Goal: Obtain resource: Download file/media

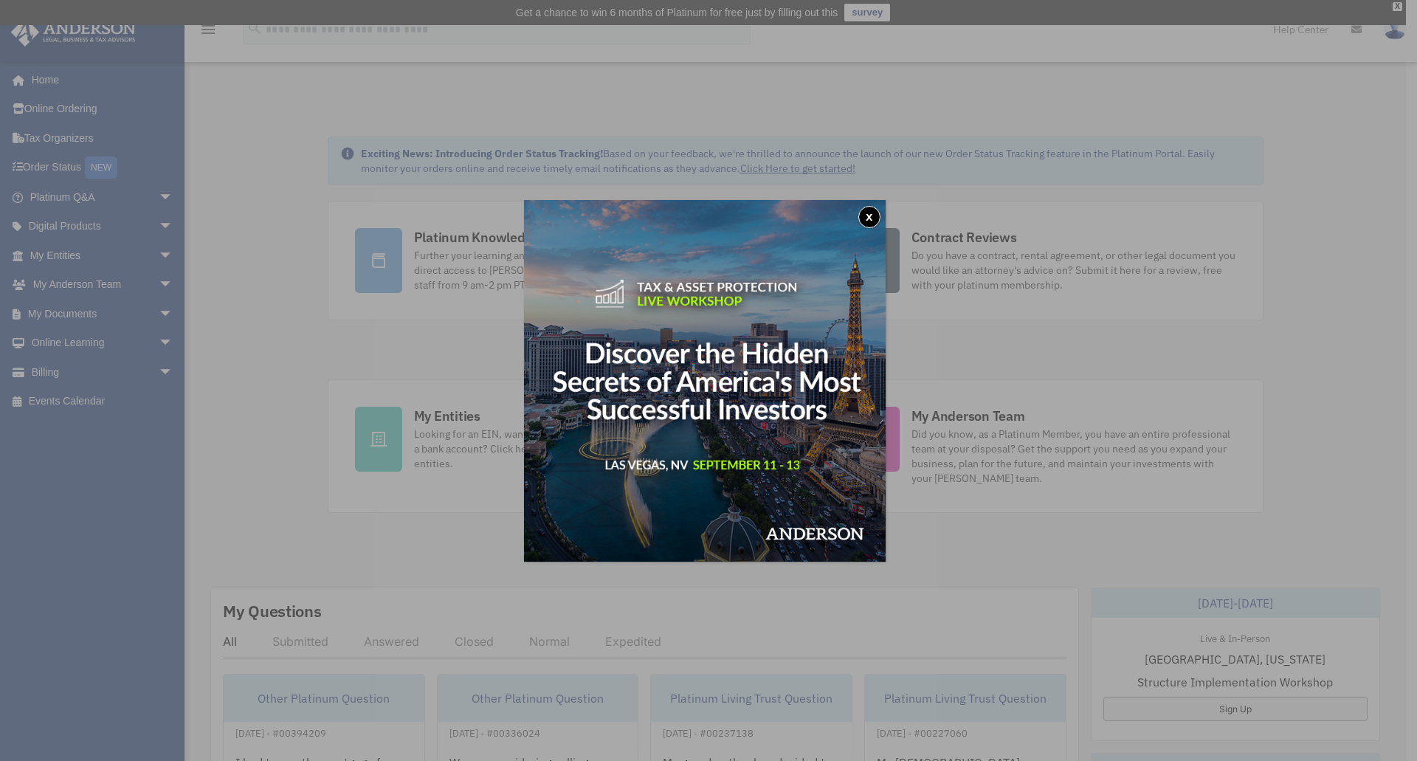
click at [872, 215] on button "x" at bounding box center [869, 217] width 22 height 22
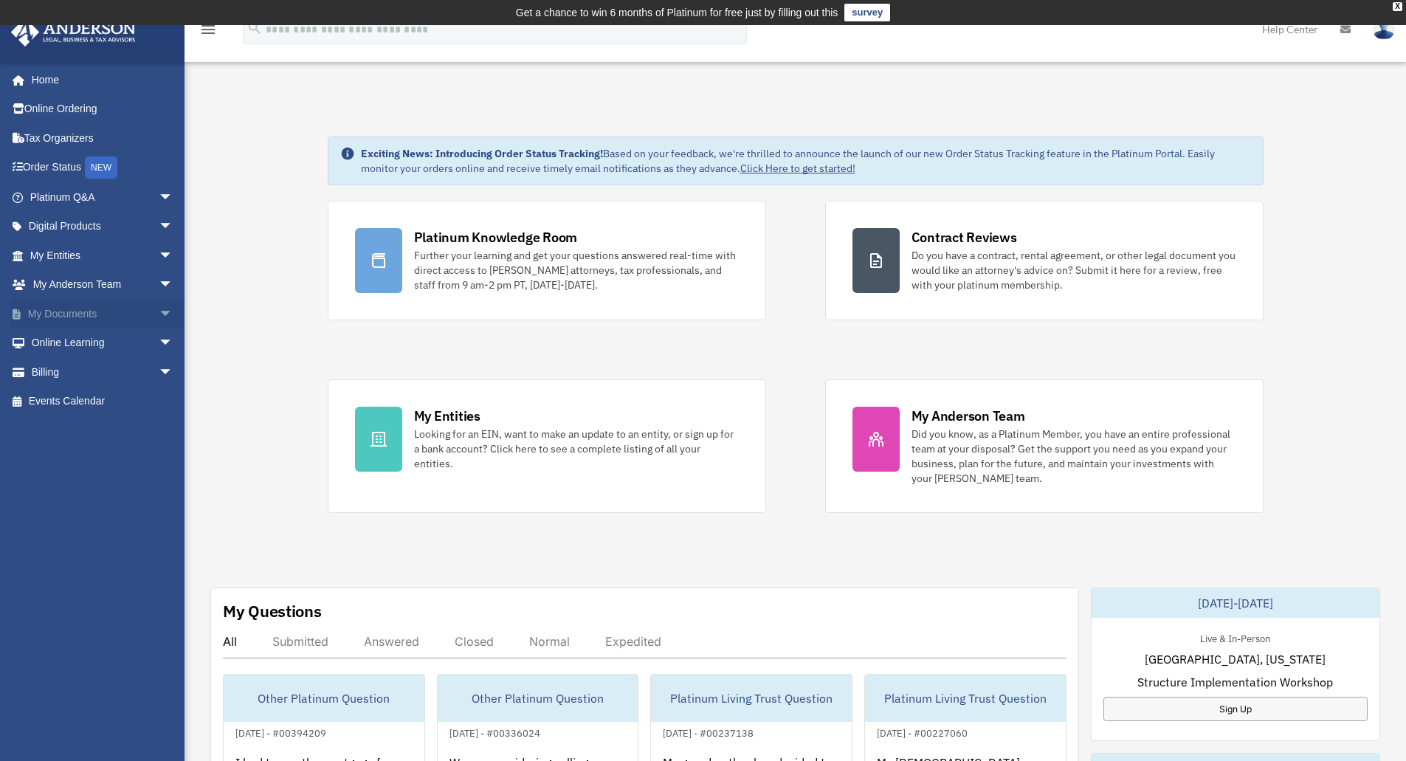
click at [78, 317] on link "My Documents arrow_drop_down" at bounding box center [102, 314] width 185 height 30
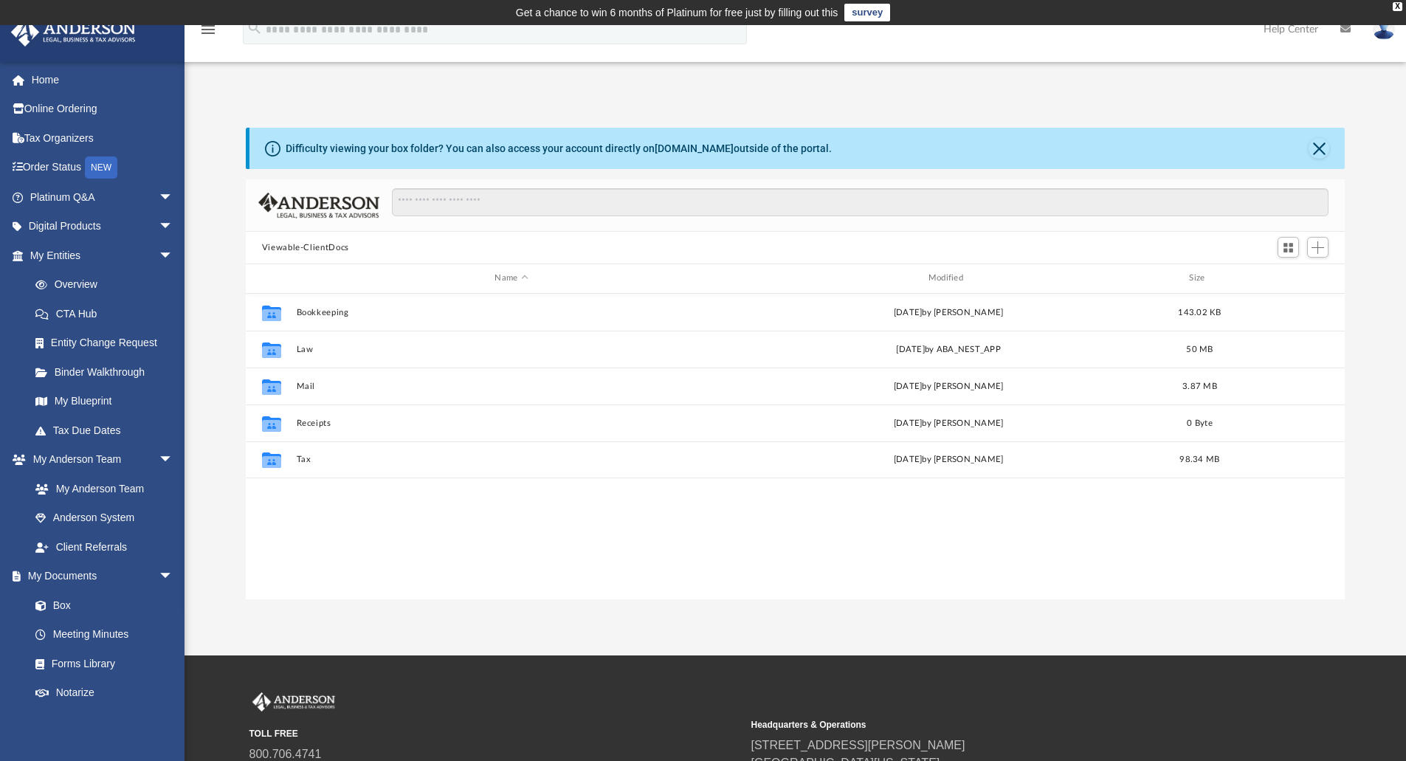
scroll to position [325, 1088]
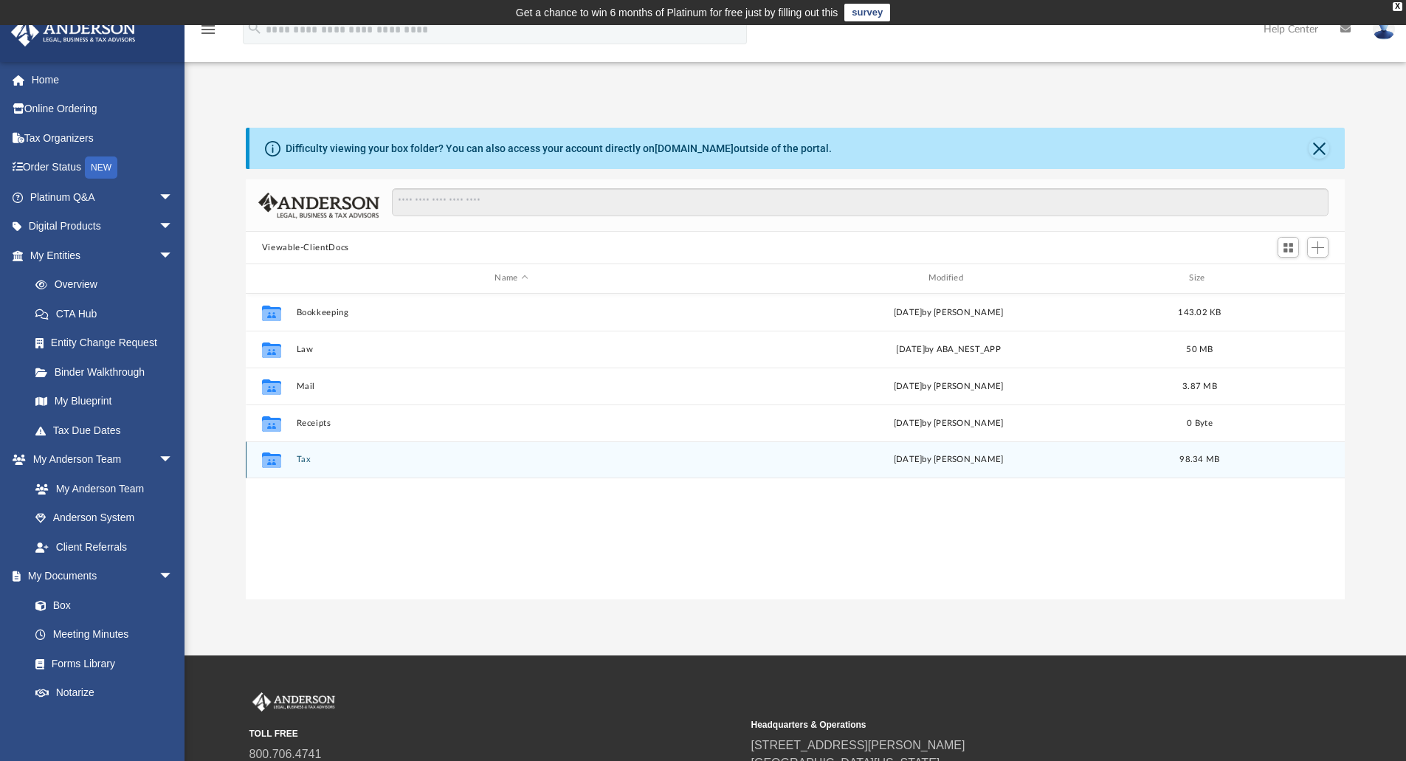
click at [275, 460] on icon "grid" at bounding box center [271, 459] width 19 height 15
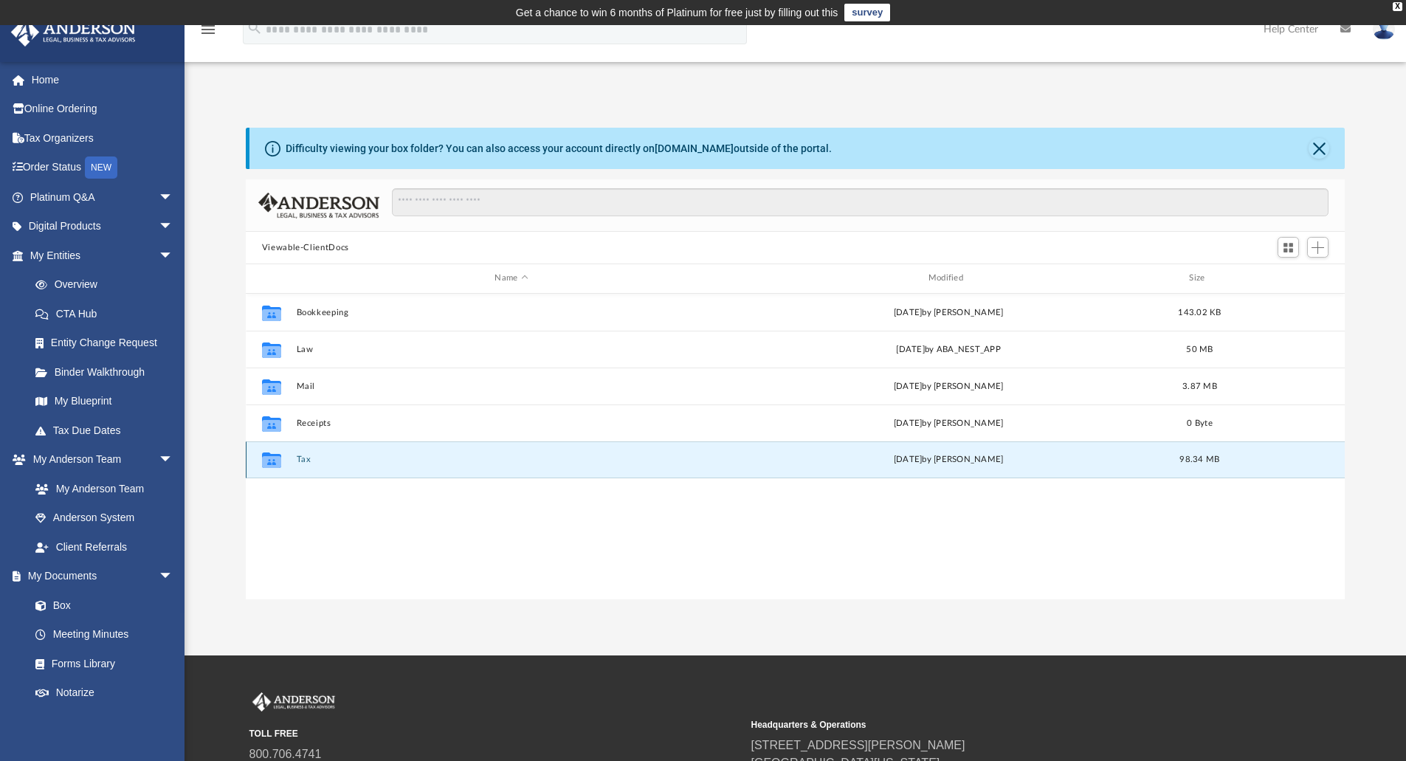
click at [306, 458] on button "Tax" at bounding box center [511, 460] width 430 height 10
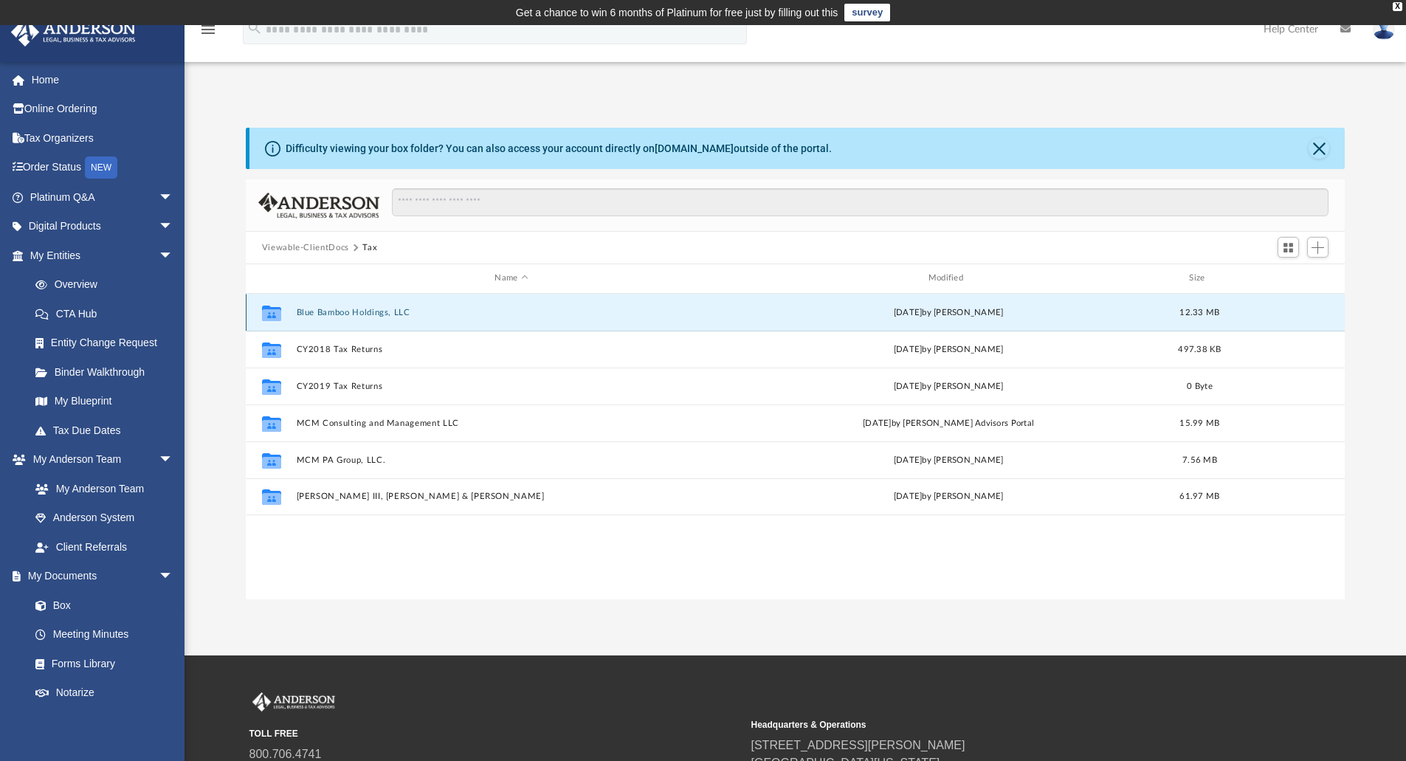
click at [360, 309] on button "Blue Bamboo Holdings, LLC" at bounding box center [511, 313] width 430 height 10
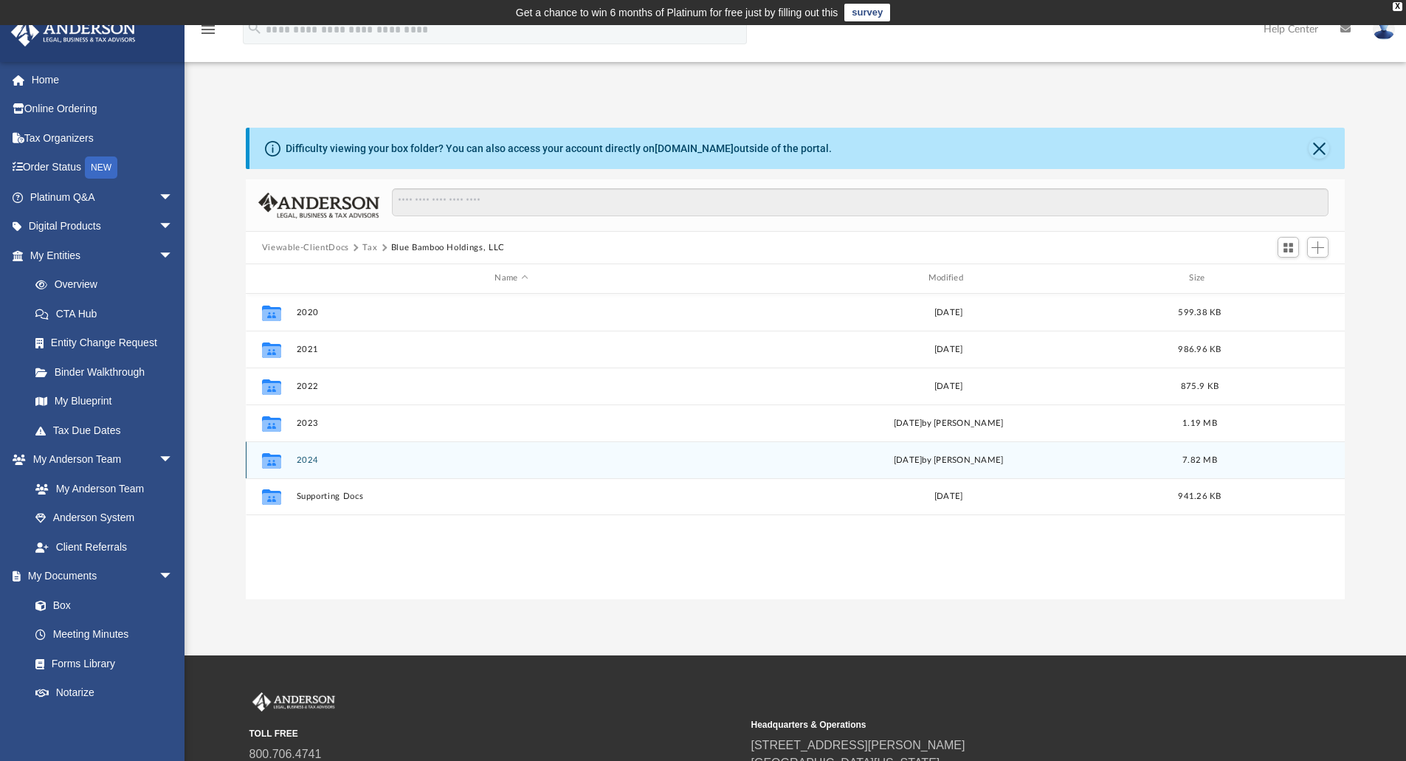
click at [308, 458] on button "2024" at bounding box center [511, 460] width 430 height 10
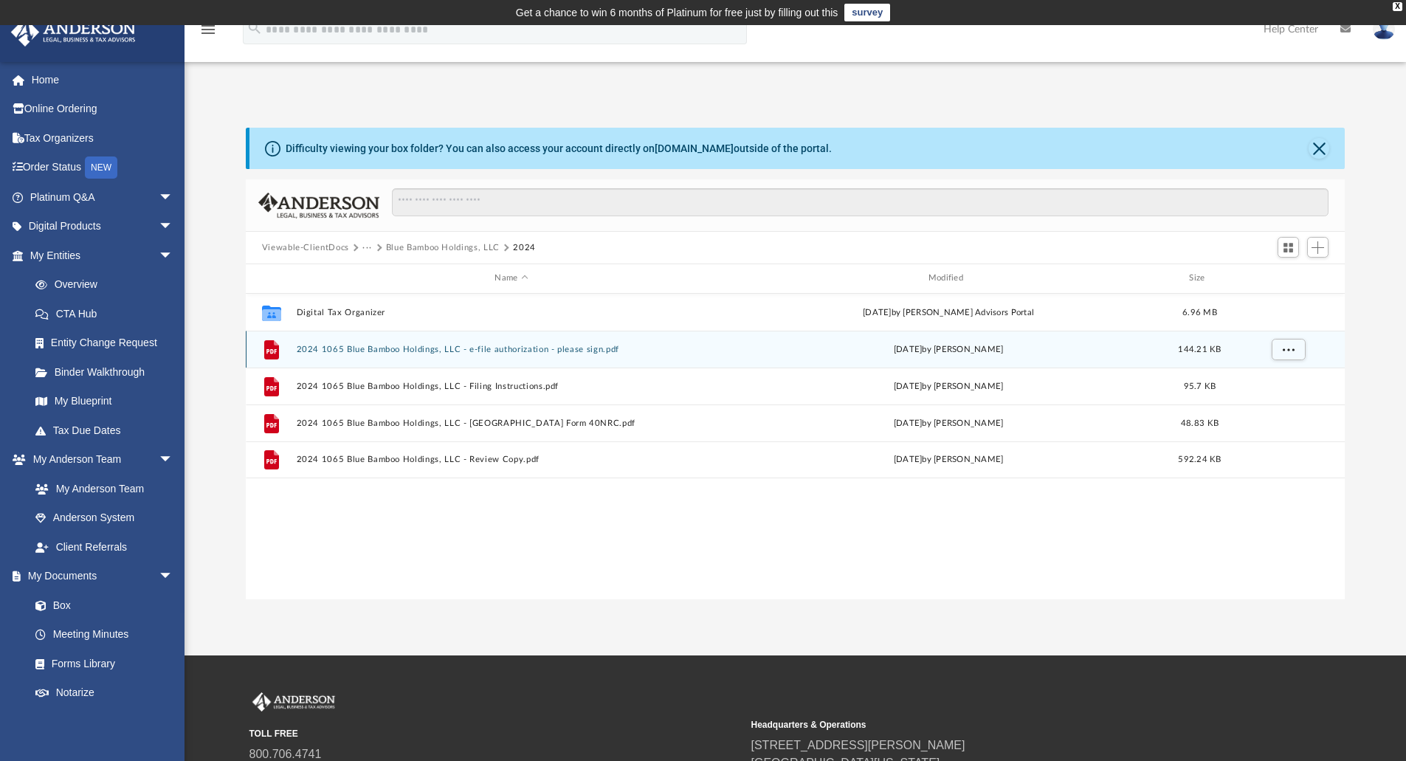
click at [483, 347] on button "2024 1065 Blue Bamboo Holdings, LLC - e-file authorization - please sign.pdf" at bounding box center [511, 350] width 430 height 10
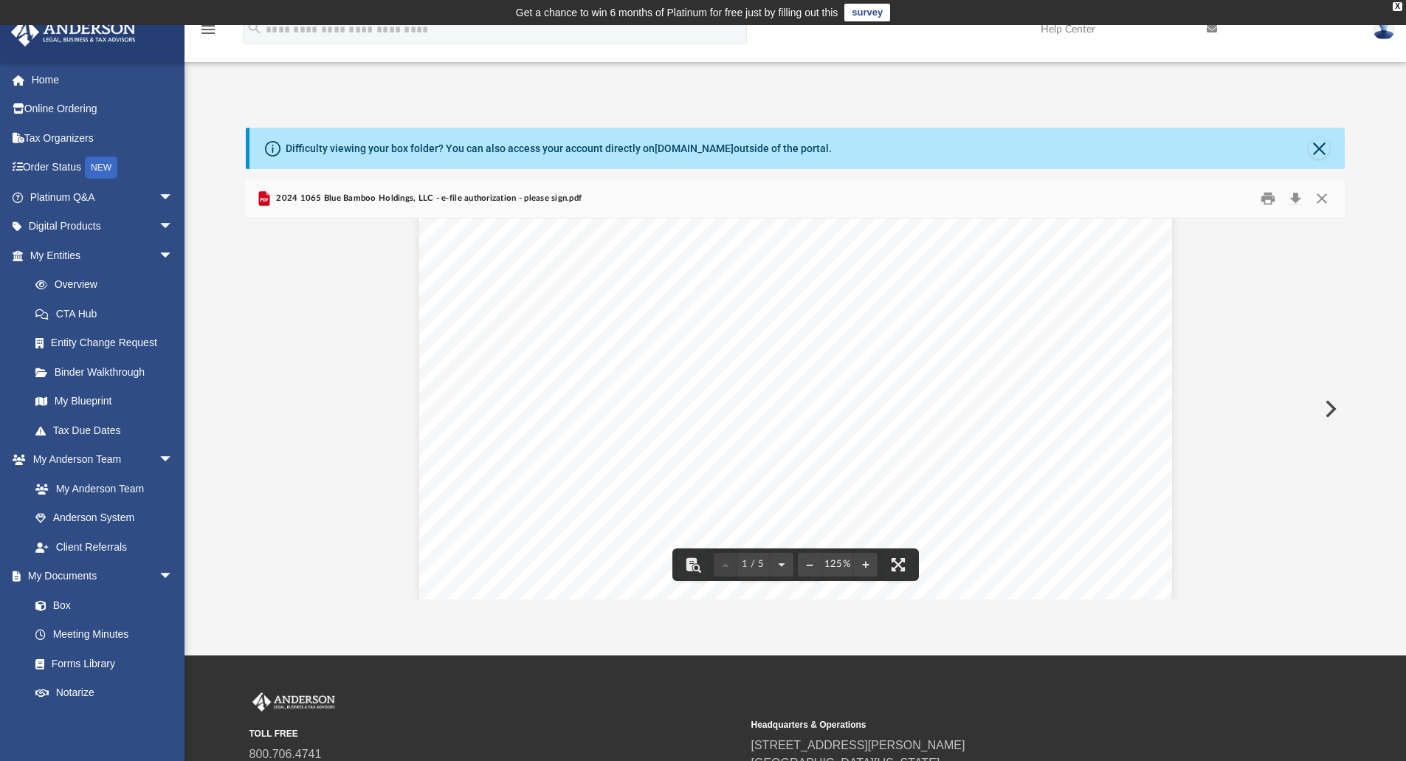
scroll to position [320, 0]
click at [1317, 150] on button "Close" at bounding box center [1318, 148] width 21 height 21
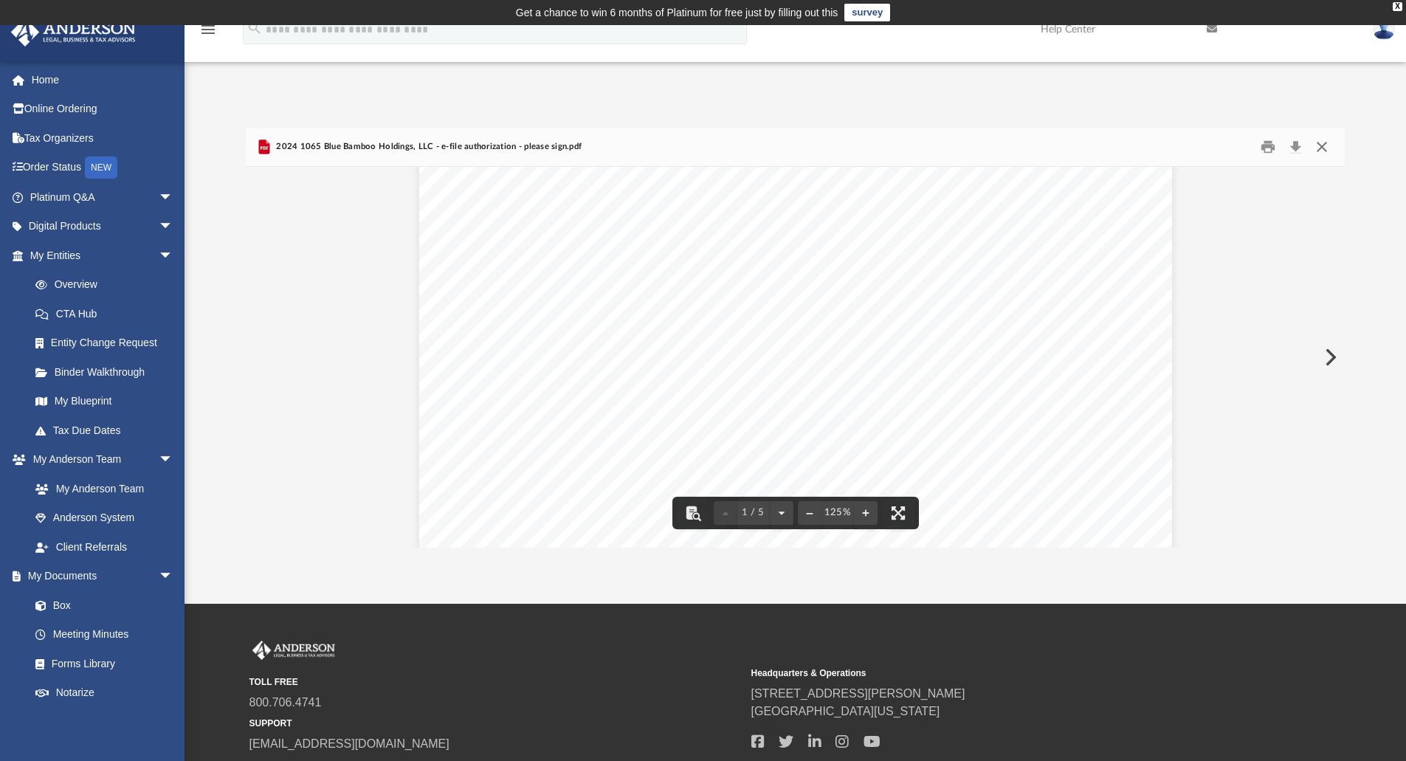
click at [1325, 145] on button "Close" at bounding box center [1321, 147] width 27 height 23
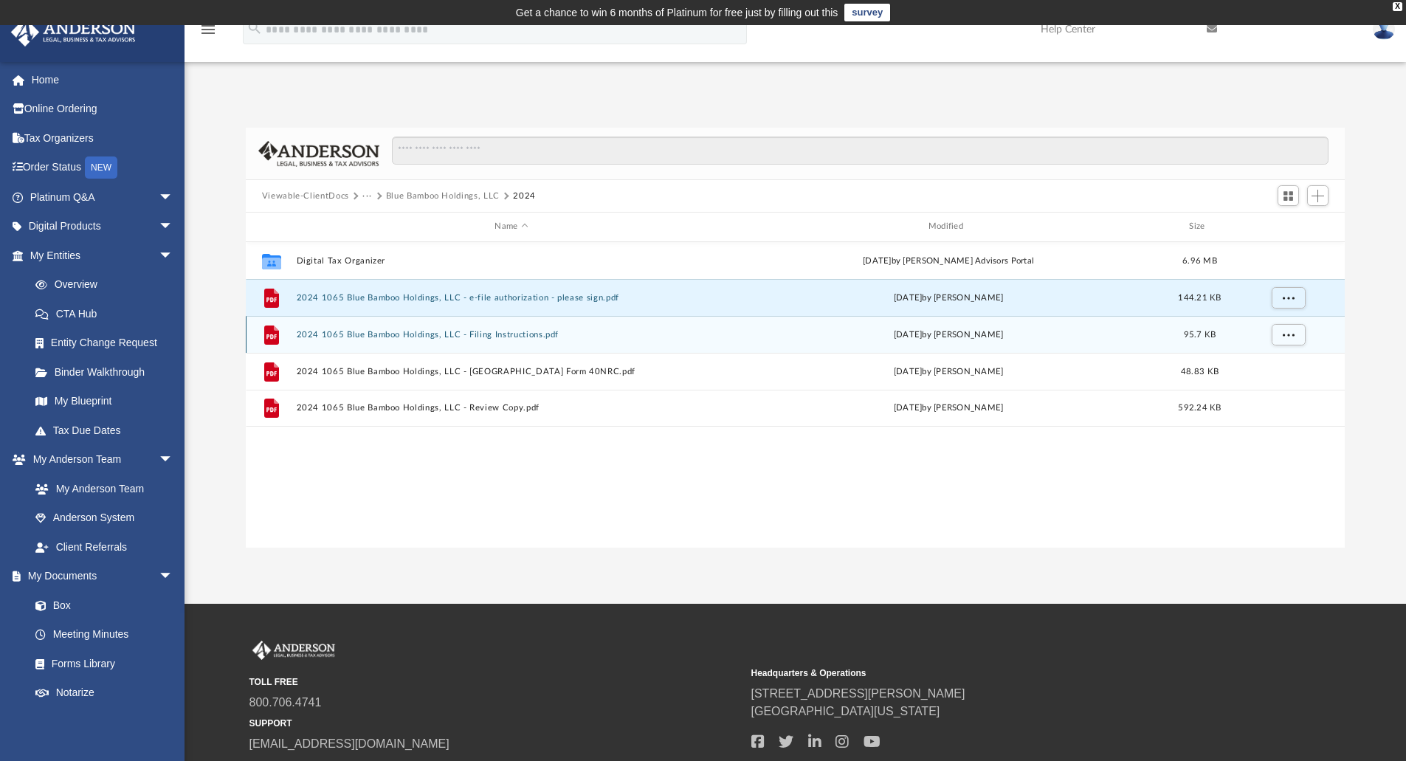
click at [436, 330] on button "2024 1065 Blue Bamboo Holdings, LLC - Filing Instructions.pdf" at bounding box center [511, 335] width 430 height 10
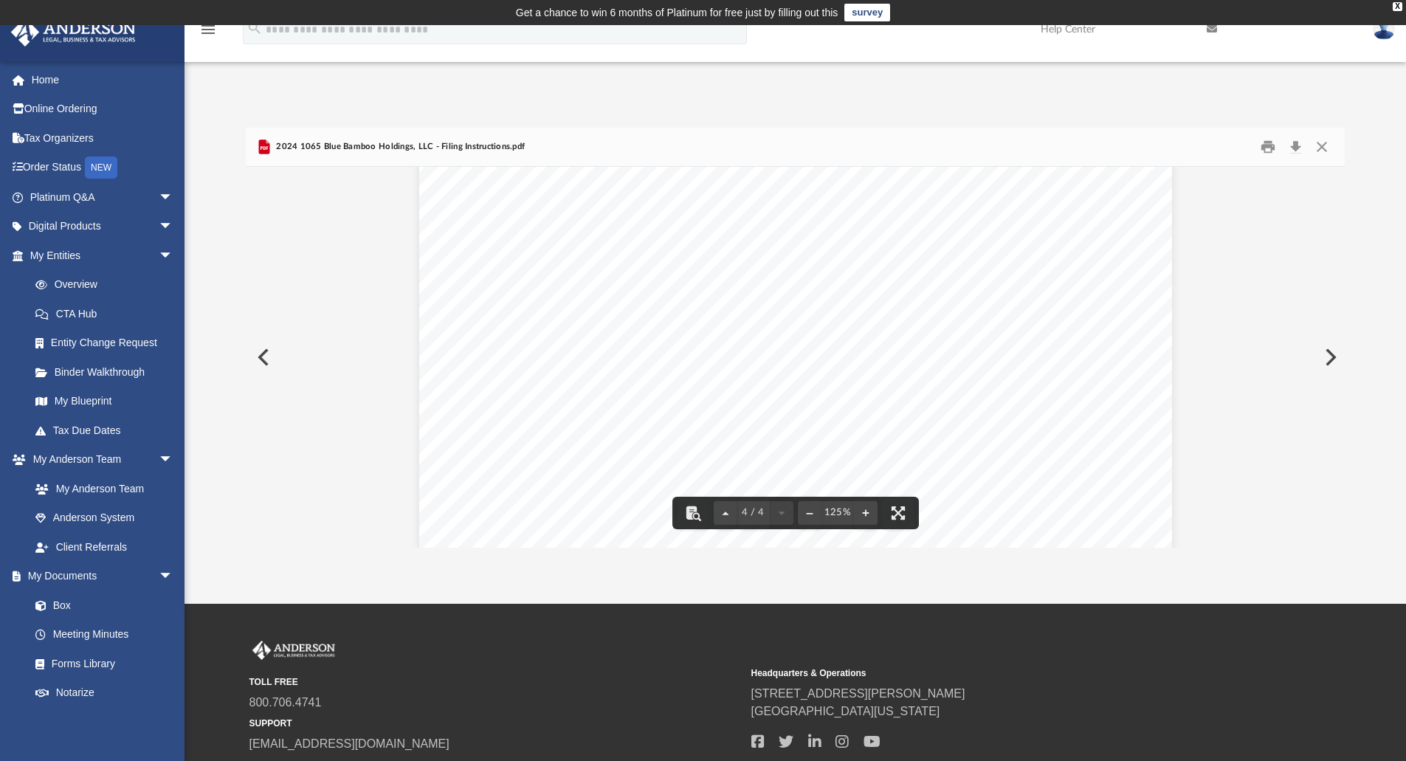
scroll to position [3604, 0]
click at [1319, 148] on button "Close" at bounding box center [1321, 147] width 27 height 23
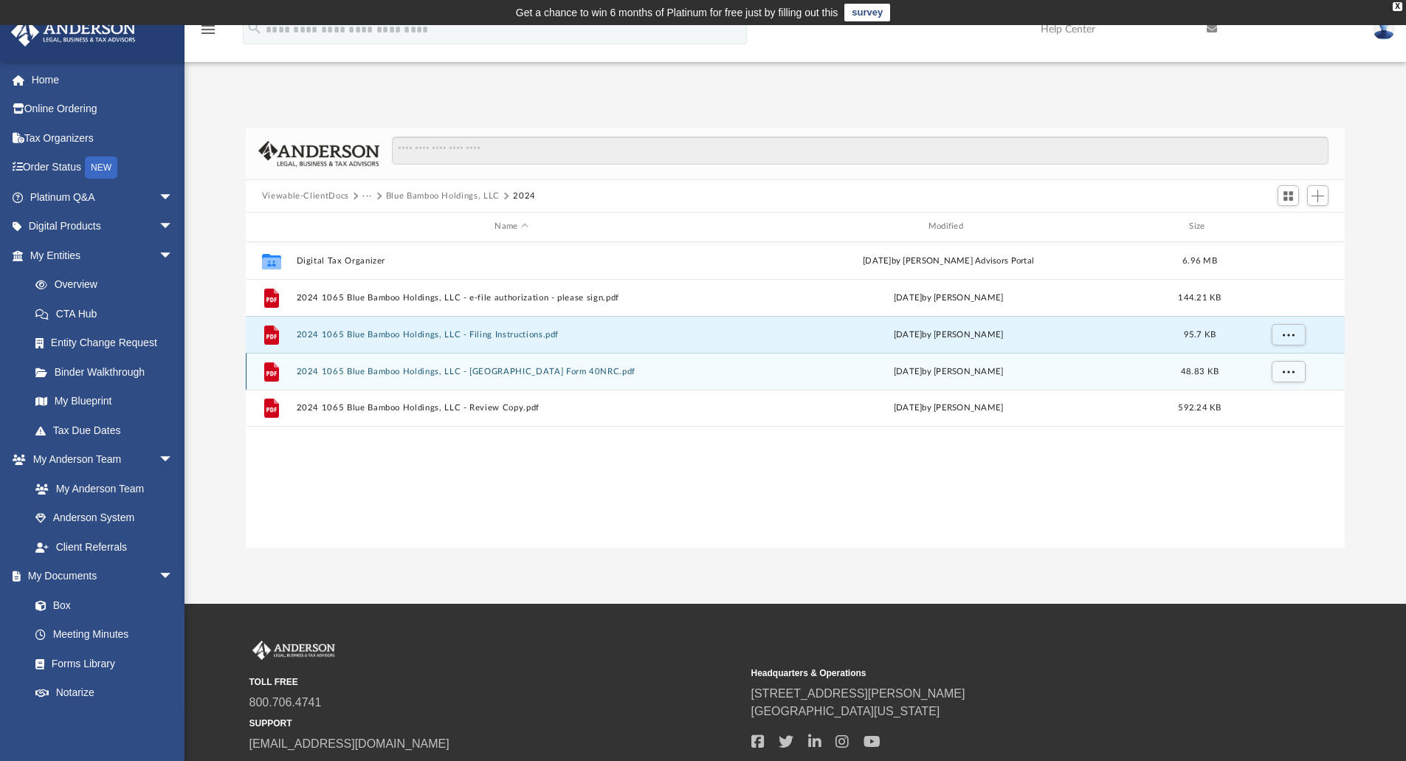
click at [401, 367] on button "2024 1065 Blue Bamboo Holdings, LLC - [GEOGRAPHIC_DATA] Form 40NRC.pdf" at bounding box center [511, 372] width 430 height 10
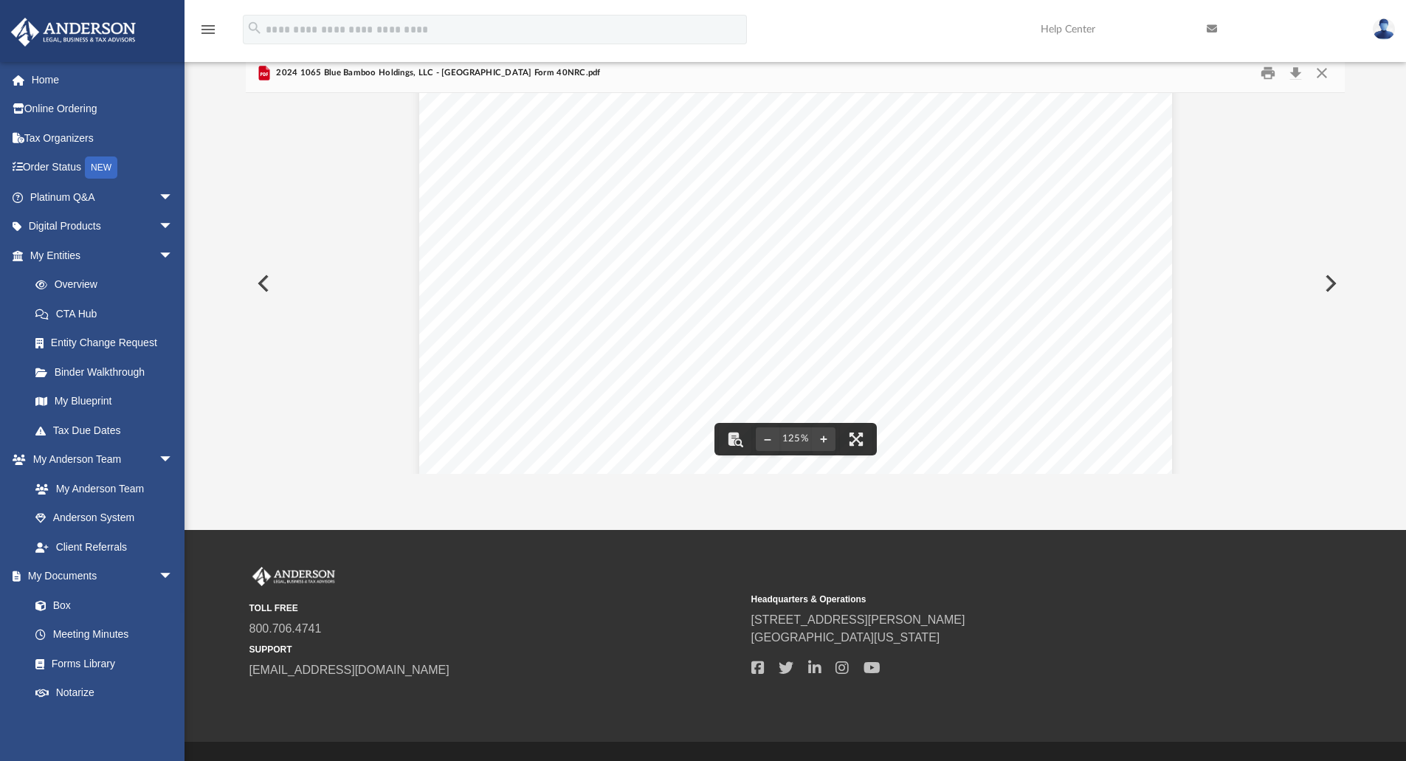
scroll to position [590, 0]
click at [1319, 76] on button "Close" at bounding box center [1321, 73] width 27 height 23
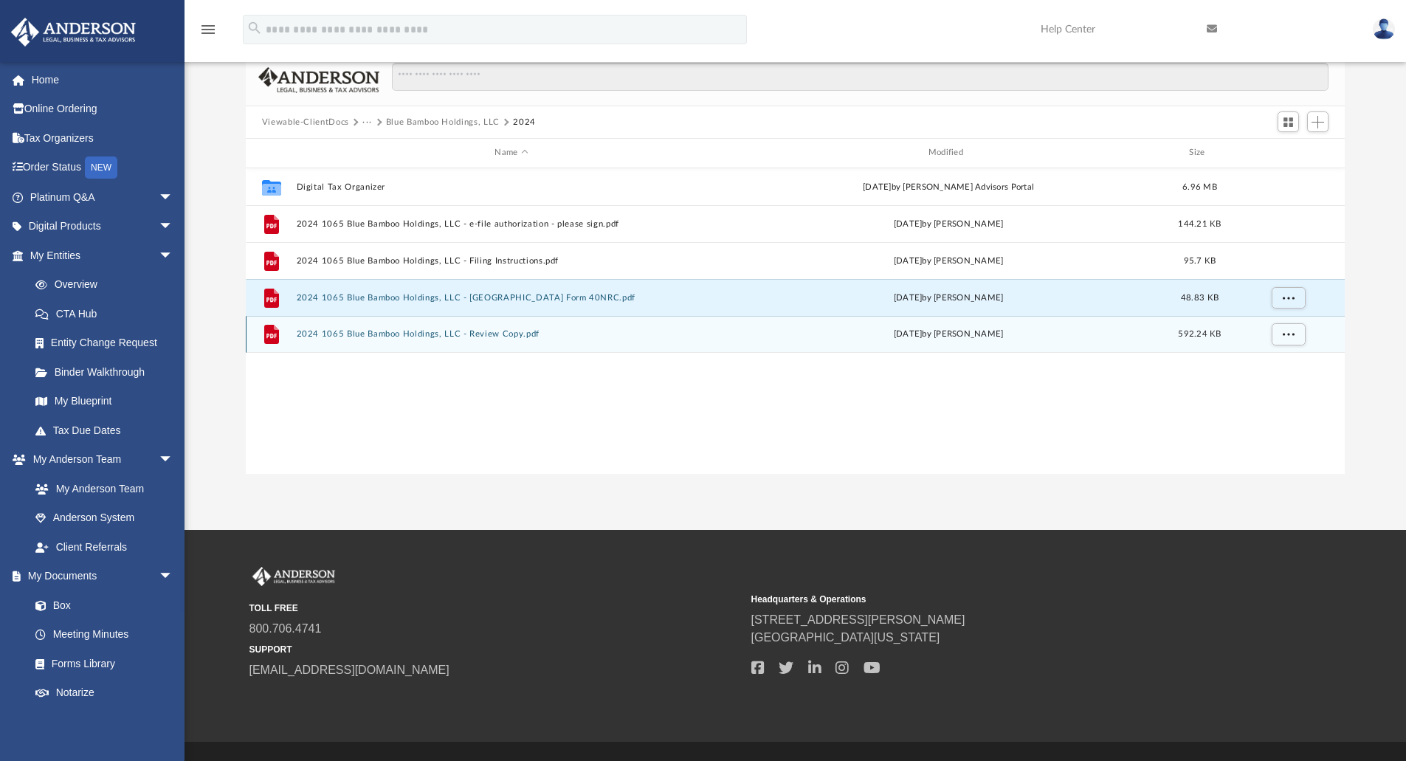
click at [417, 334] on button "2024 1065 Blue Bamboo Holdings, LLC - Review Copy.pdf" at bounding box center [511, 334] width 430 height 10
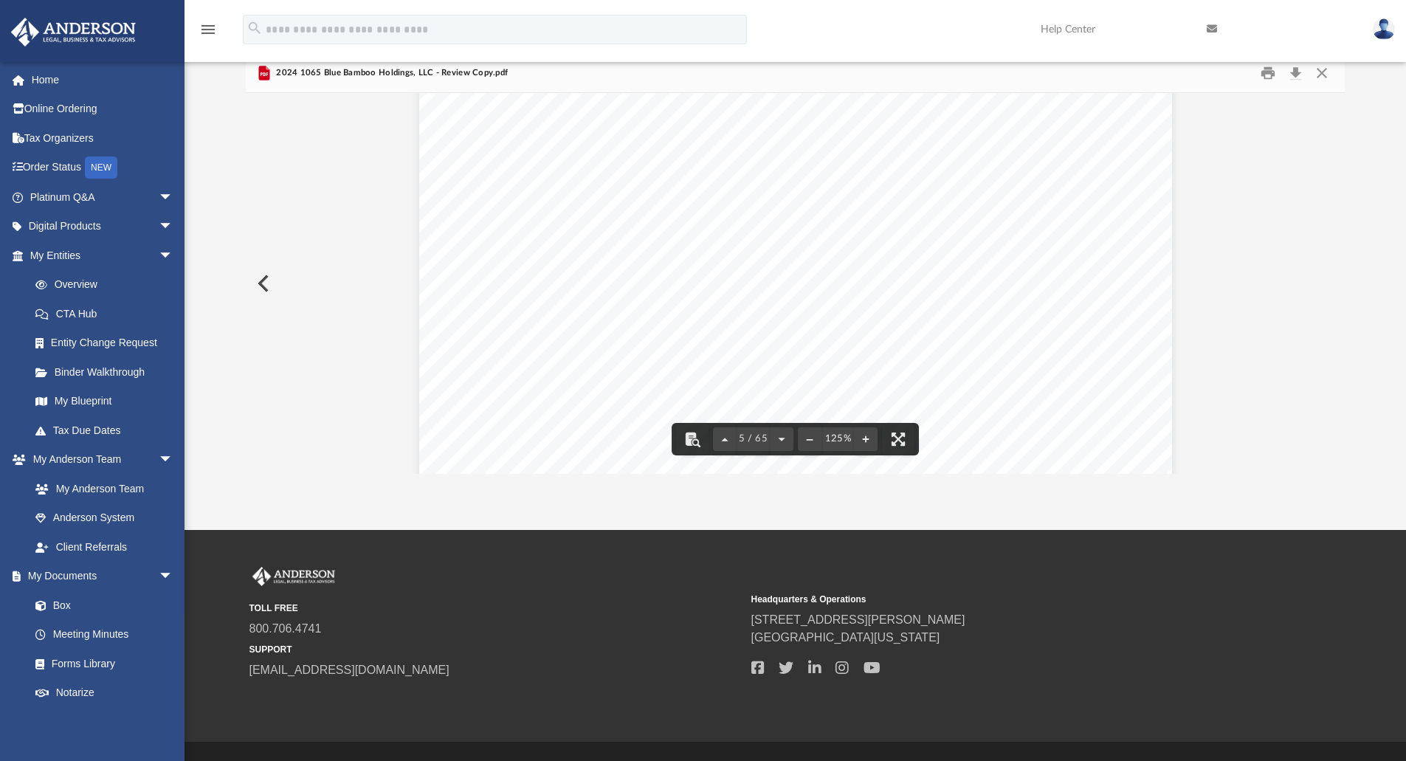
scroll to position [4206, 0]
drag, startPoint x: 1333, startPoint y: 156, endPoint x: 1331, endPoint y: 181, distance: 24.5
click at [1331, 181] on div "Viewable-ClientDocs ··· Blue Bamboo Holdings, LLC 2024 Name Modified Size Colla…" at bounding box center [796, 264] width 1100 height 420
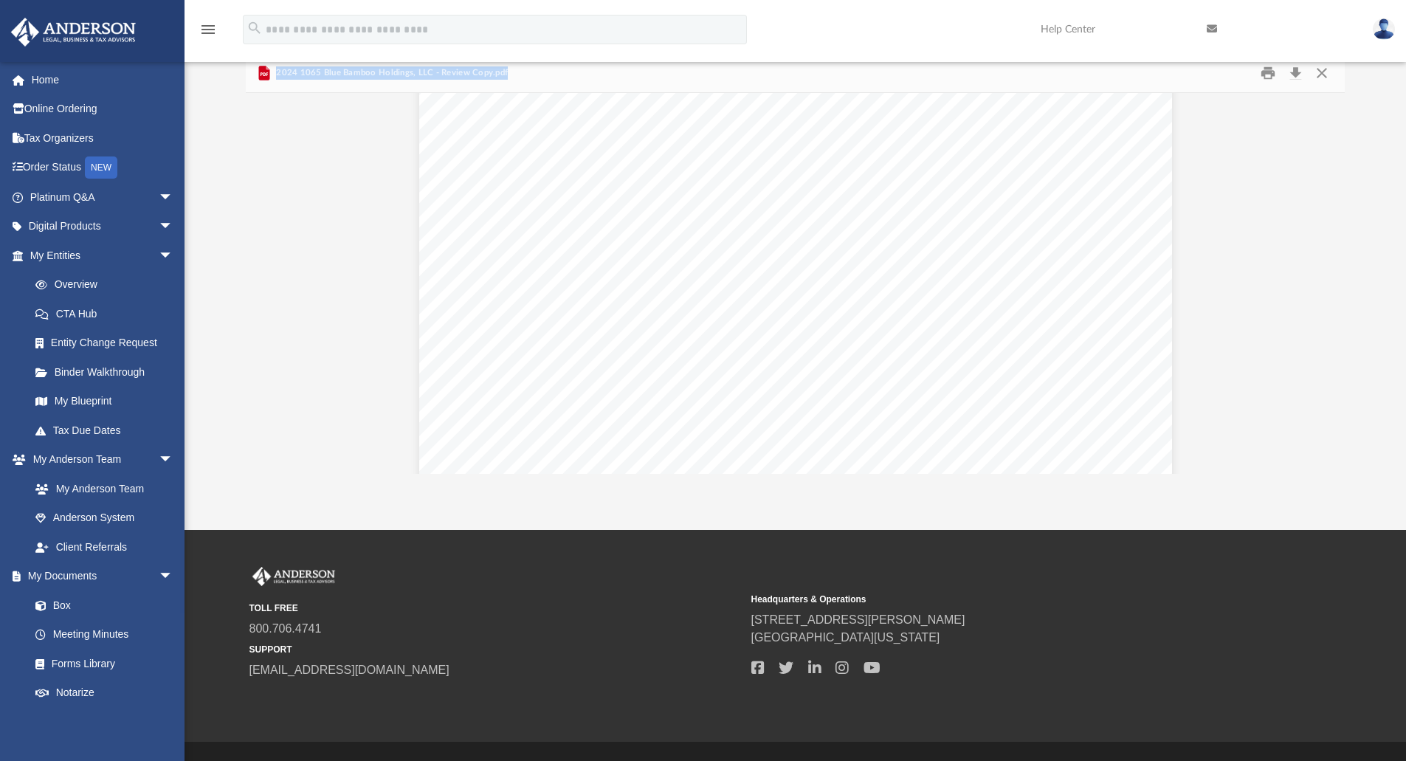
scroll to position [38387, 0]
